Goal: Information Seeking & Learning: Understand process/instructions

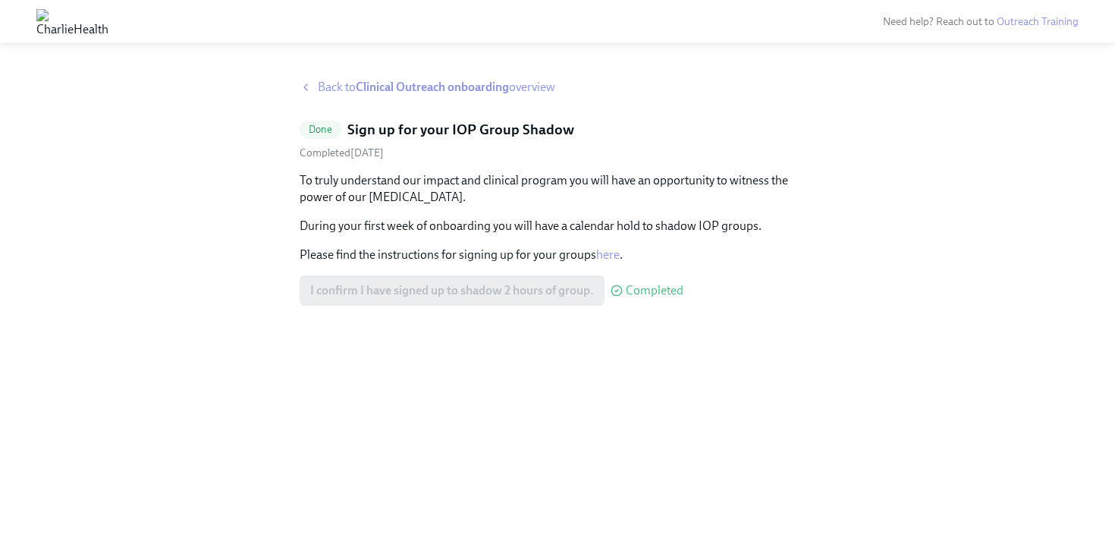
click at [335, 81] on span "Back to Clinical Outreach onboarding overview" at bounding box center [436, 87] width 237 height 17
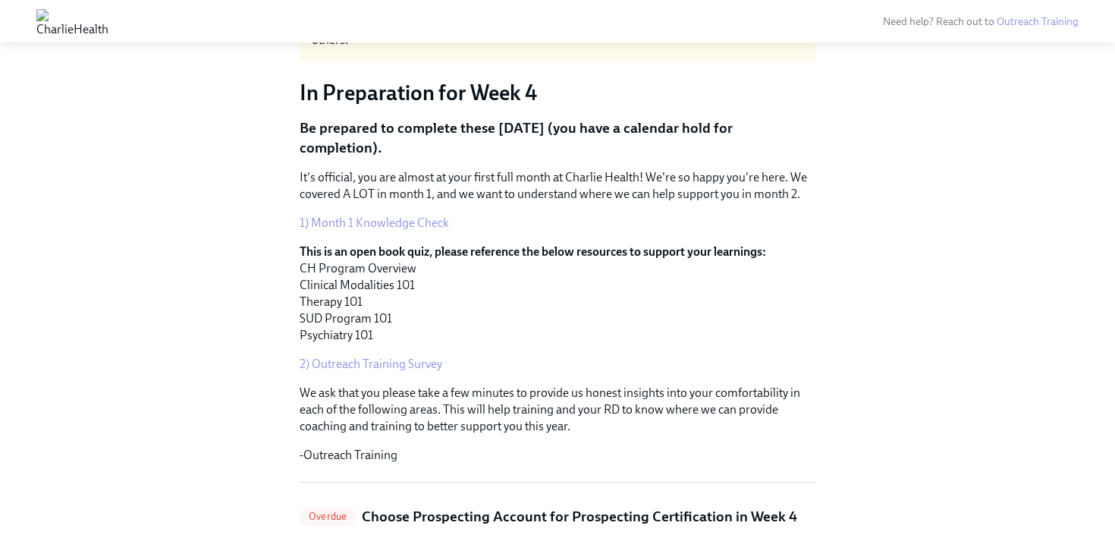
scroll to position [100, 0]
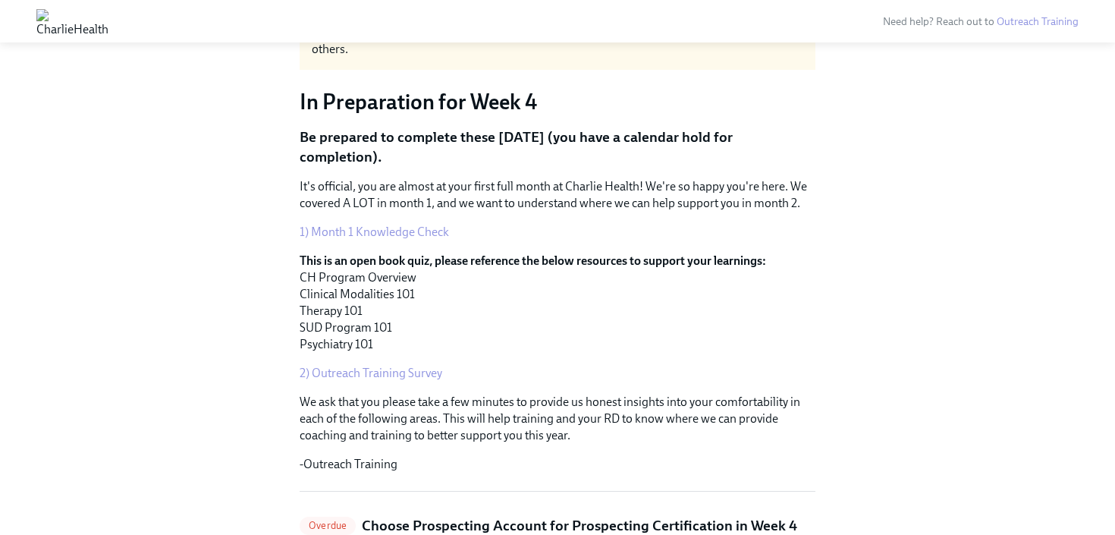
click at [401, 232] on link "1) Month 1 Knowledge Check" at bounding box center [374, 231] width 149 height 14
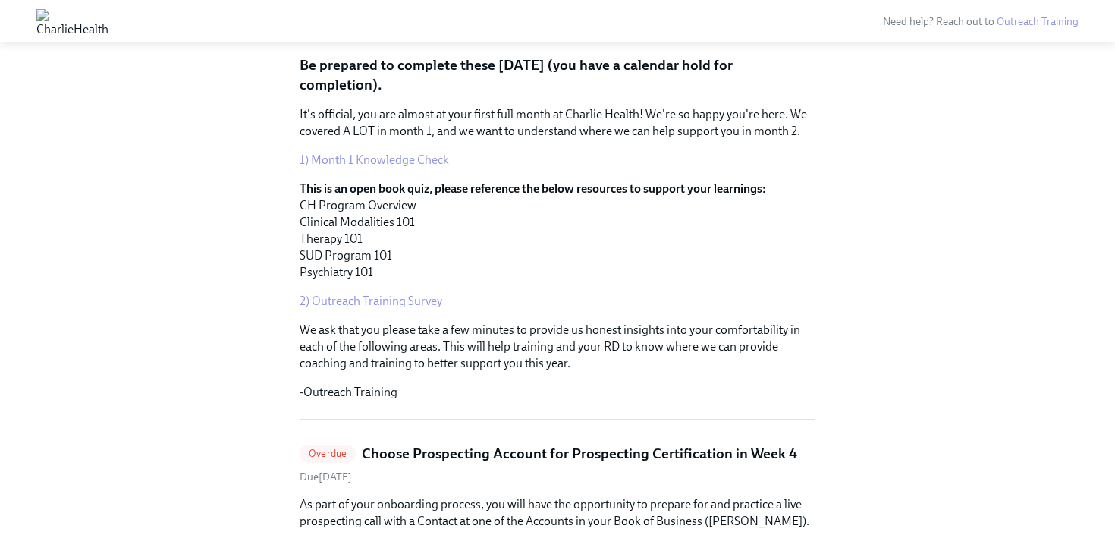
scroll to position [200, 0]
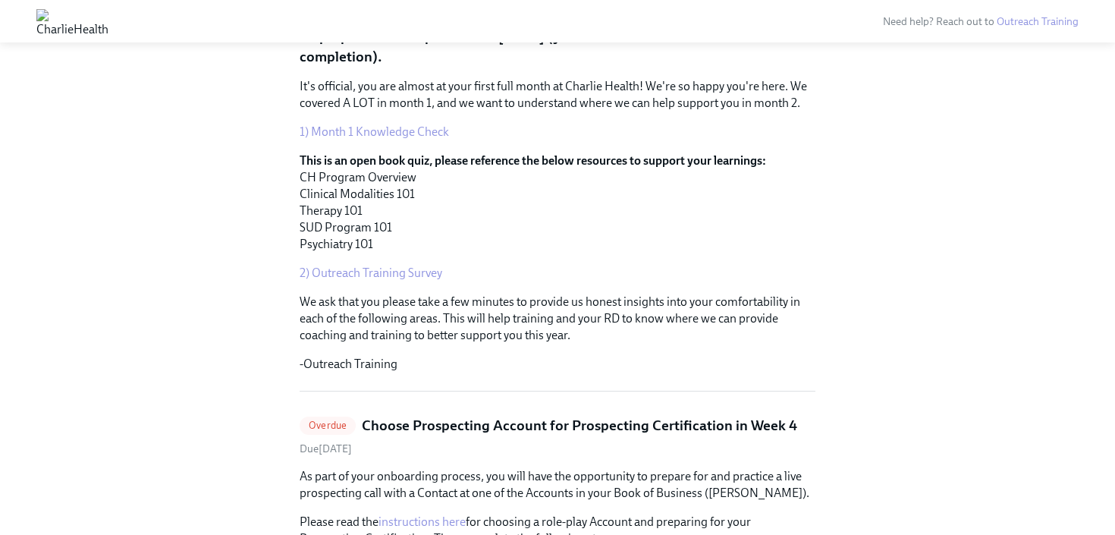
click at [387, 268] on link "2) Outreach Training Survey" at bounding box center [371, 272] width 143 height 14
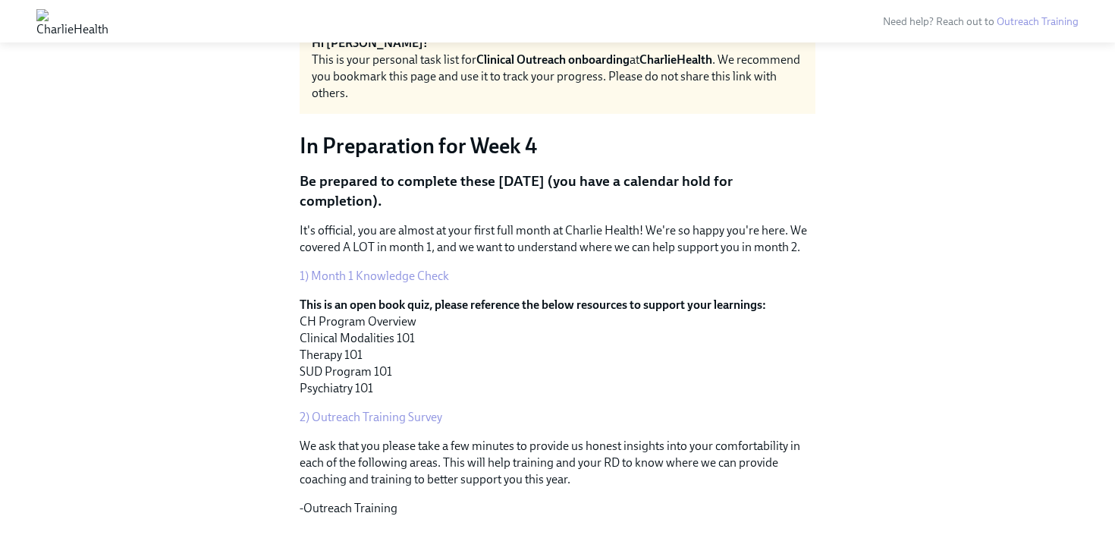
scroll to position [0, 0]
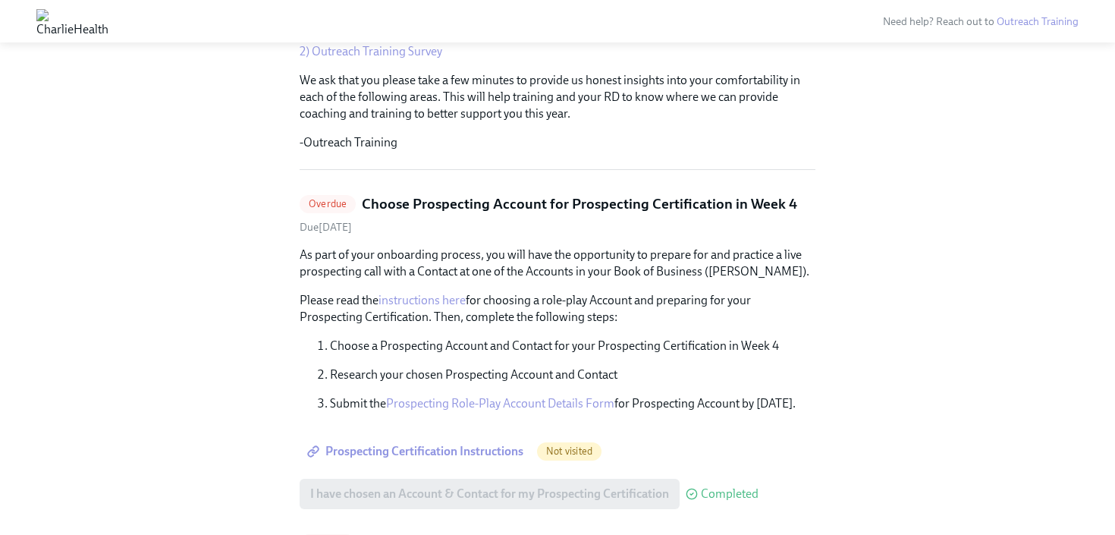
scroll to position [453, 0]
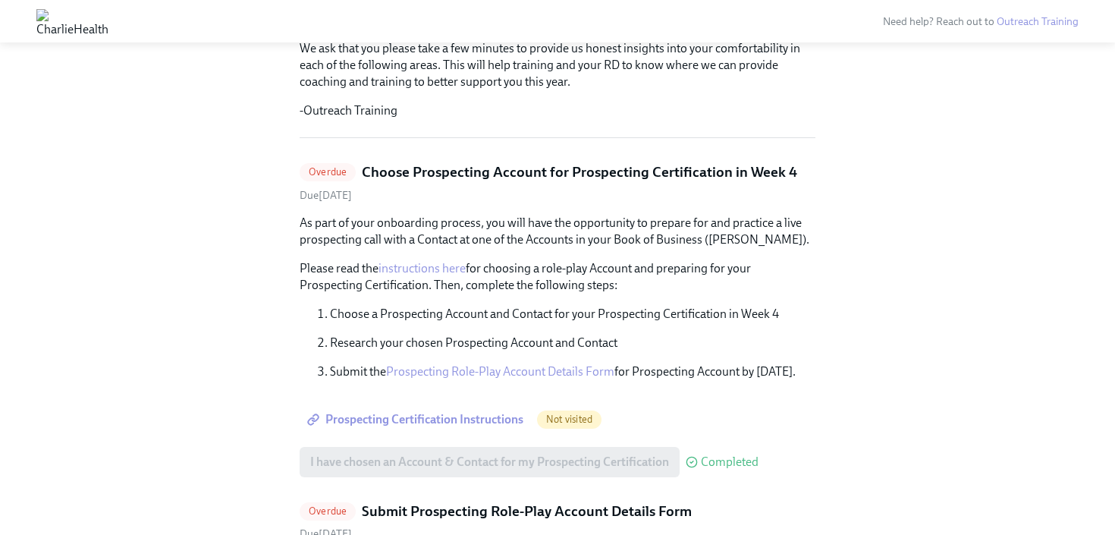
click at [464, 416] on span "Prospecting Certification Instructions" at bounding box center [416, 419] width 213 height 15
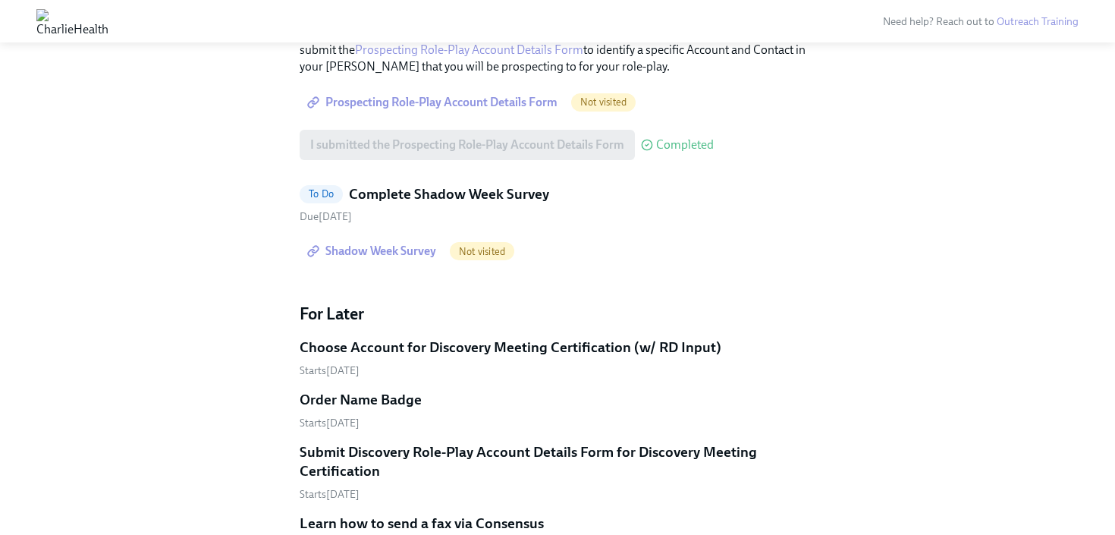
scroll to position [479, 0]
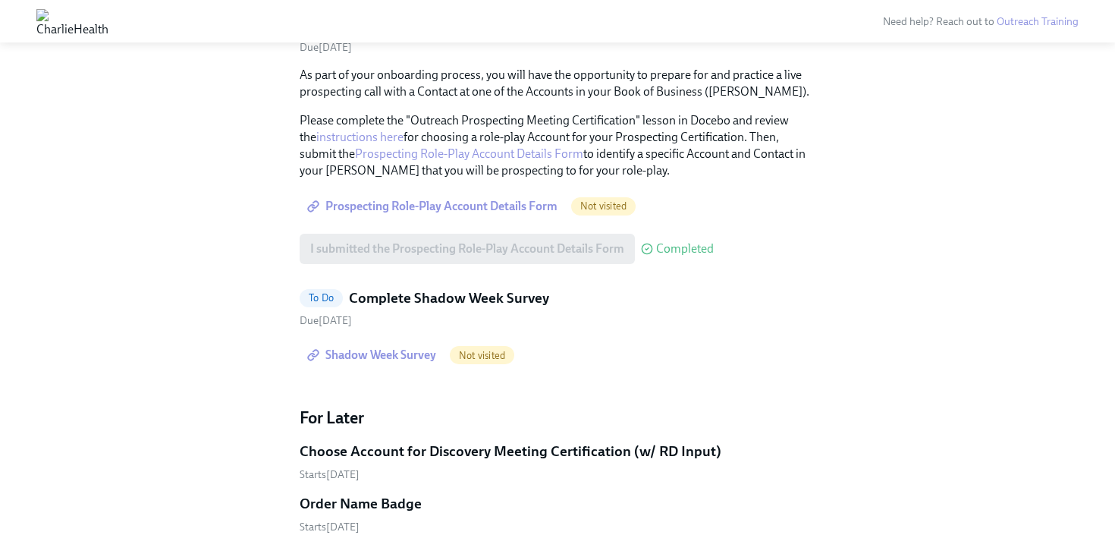
scroll to position [602, 0]
